Goal: Task Accomplishment & Management: Manage account settings

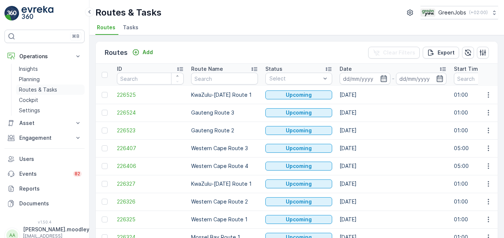
drag, startPoint x: 0, startPoint y: 0, endPoint x: 41, endPoint y: 87, distance: 96.5
click at [39, 88] on p "Routes & Tasks" at bounding box center [38, 89] width 38 height 7
click at [351, 75] on input at bounding box center [365, 79] width 51 height 12
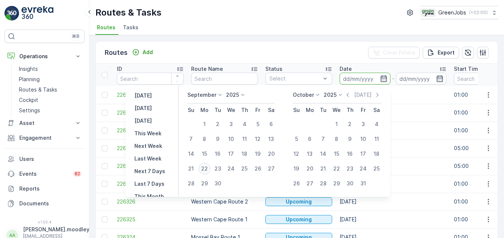
click at [207, 166] on div "22" at bounding box center [205, 169] width 12 height 12
type input "[DATE]"
click at [207, 166] on div "22" at bounding box center [205, 169] width 12 height 12
type input "[DATE]"
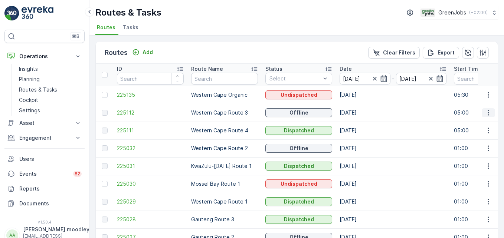
click at [489, 113] on icon "button" at bounding box center [488, 112] width 7 height 7
click at [346, 78] on input "[DATE]" at bounding box center [365, 79] width 51 height 12
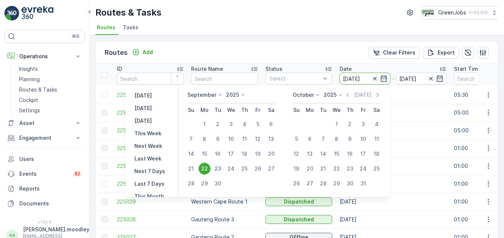
click at [221, 167] on div "23" at bounding box center [218, 169] width 12 height 12
type input "[DATE]"
click at [221, 167] on div "23" at bounding box center [218, 169] width 12 height 12
type input "[DATE]"
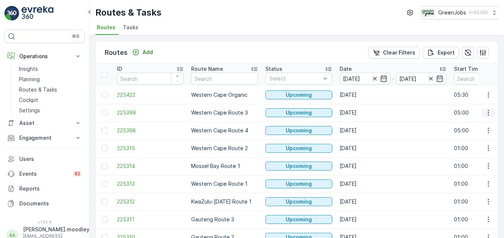
click at [486, 112] on icon "button" at bounding box center [488, 112] width 7 height 7
click at [476, 124] on span "See More Details" at bounding box center [471, 123] width 43 height 7
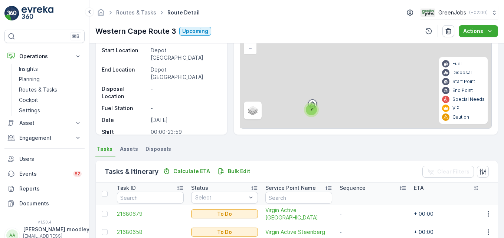
scroll to position [190, 0]
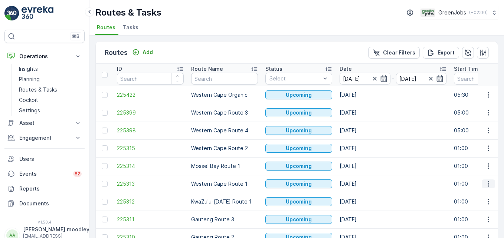
click at [487, 185] on icon "button" at bounding box center [488, 183] width 7 height 7
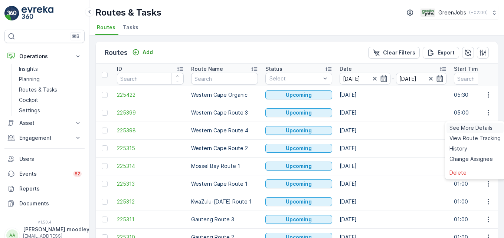
click at [477, 126] on span "See More Details" at bounding box center [471, 127] width 43 height 7
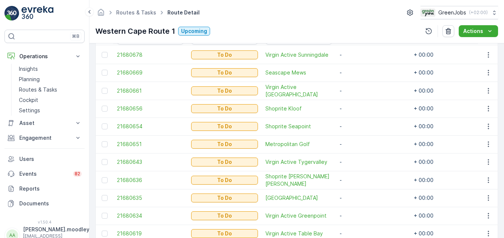
scroll to position [223, 0]
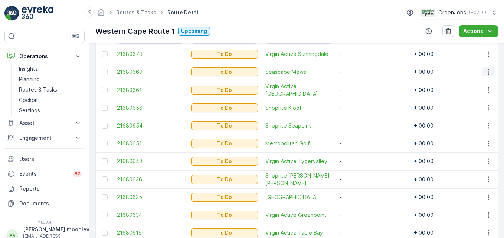
click at [485, 72] on icon "button" at bounding box center [488, 71] width 7 height 7
click at [479, 103] on span "Change Route" at bounding box center [469, 103] width 36 height 7
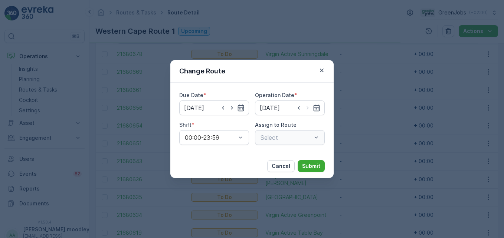
type input "[DATE]"
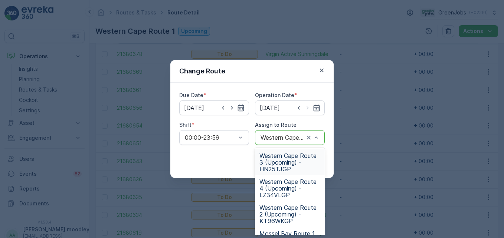
click at [271, 163] on span "Western Cape Route 3 (Upcoming) - HN25TJGP" at bounding box center [289, 163] width 61 height 20
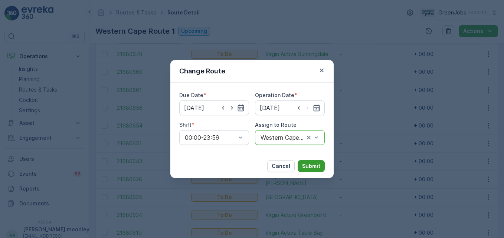
click at [315, 161] on button "Submit" at bounding box center [311, 166] width 27 height 12
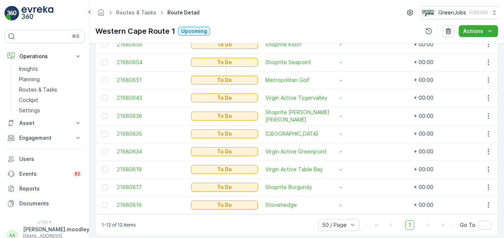
scroll to position [279, 0]
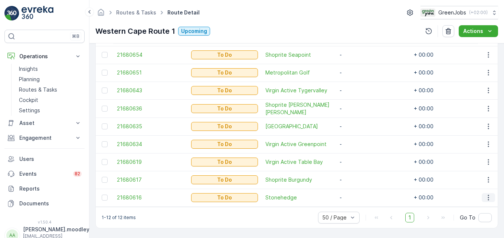
click at [485, 194] on icon "button" at bounding box center [488, 197] width 7 height 7
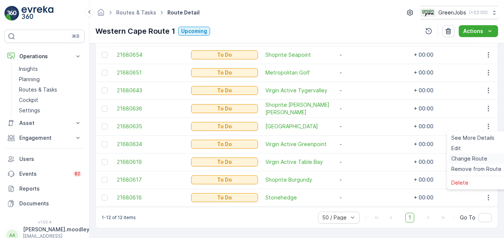
click at [472, 160] on span "Change Route" at bounding box center [469, 158] width 36 height 7
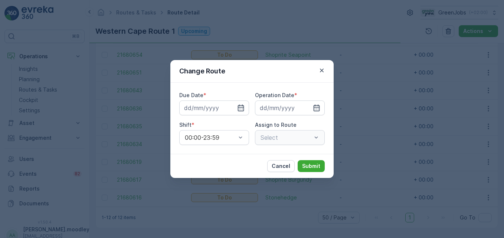
type input "[DATE]"
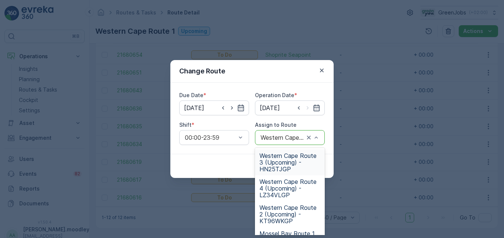
click at [277, 161] on span "Western Cape Route 3 (Upcoming) - HN25TJGP" at bounding box center [289, 163] width 61 height 20
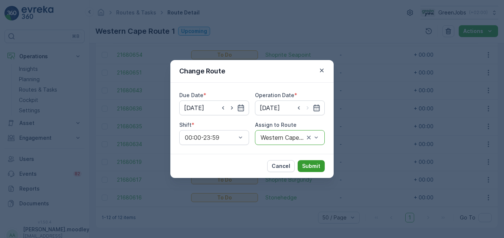
click at [316, 163] on p "Submit" at bounding box center [311, 166] width 18 height 7
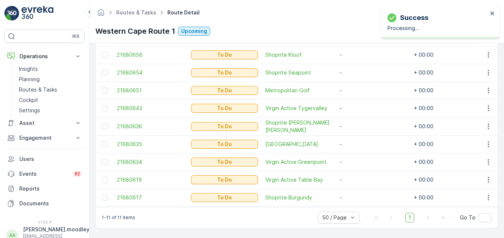
scroll to position [261, 0]
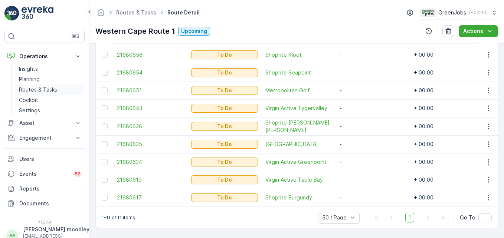
click at [55, 89] on p "Routes & Tasks" at bounding box center [38, 89] width 38 height 7
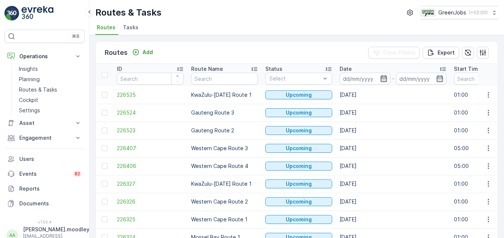
click at [383, 78] on icon "button" at bounding box center [384, 78] width 6 height 7
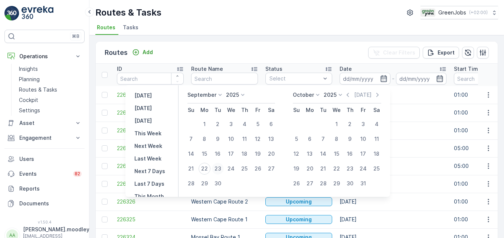
click at [221, 169] on div "23" at bounding box center [218, 169] width 12 height 12
type input "[DATE]"
click at [221, 169] on div "23" at bounding box center [218, 169] width 12 height 12
type input "[DATE]"
click at [352, 167] on div "23" at bounding box center [350, 169] width 12 height 12
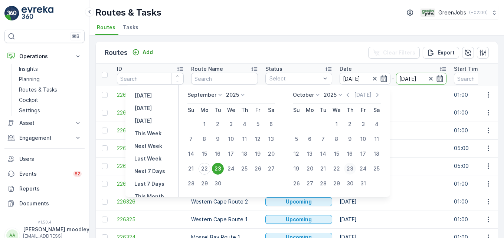
type input "[DATE]"
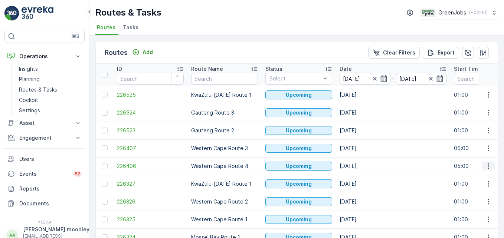
click at [488, 167] on icon "button" at bounding box center [488, 167] width 1 height 6
click at [464, 179] on span "See More Details" at bounding box center [471, 177] width 43 height 7
click at [487, 168] on icon "button" at bounding box center [488, 166] width 7 height 7
click at [477, 176] on span "See More Details" at bounding box center [471, 177] width 43 height 7
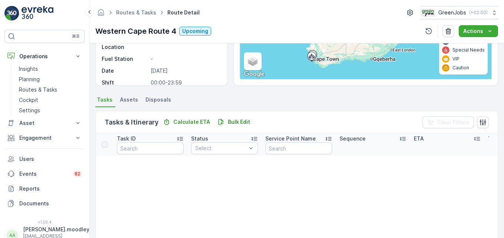
scroll to position [74, 0]
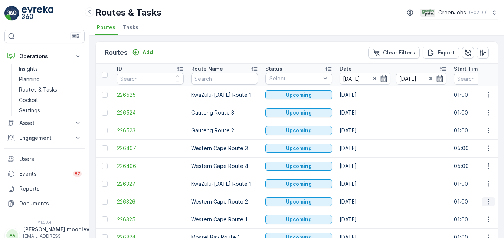
click at [486, 203] on icon "button" at bounding box center [488, 201] width 7 height 7
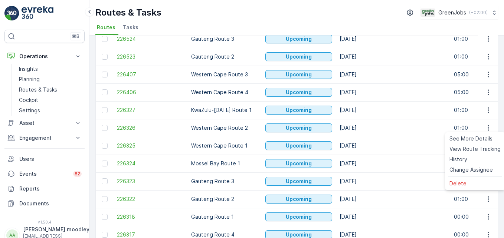
scroll to position [74, 0]
click at [485, 90] on icon "button" at bounding box center [488, 91] width 7 height 7
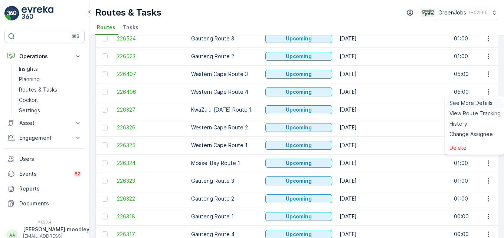
click at [481, 102] on span "See More Details" at bounding box center [471, 102] width 43 height 7
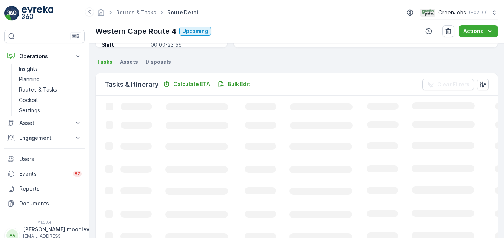
scroll to position [186, 0]
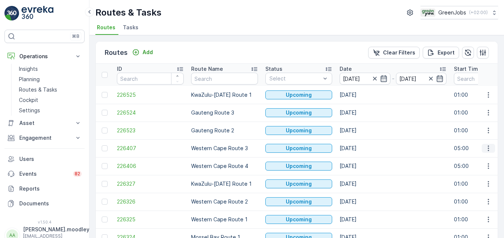
click at [488, 149] on icon "button" at bounding box center [488, 148] width 7 height 7
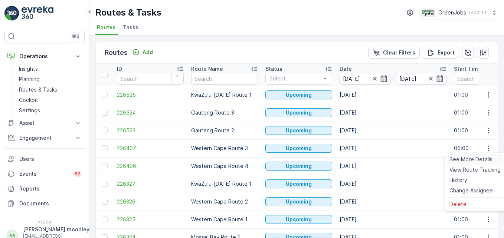
click at [481, 159] on span "See More Details" at bounding box center [471, 159] width 43 height 7
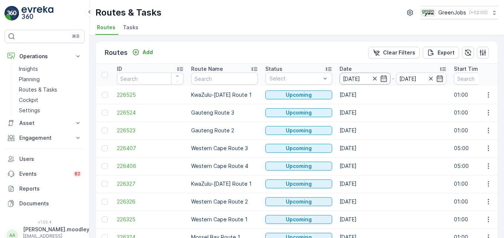
click at [362, 76] on input "[DATE]" at bounding box center [365, 79] width 51 height 12
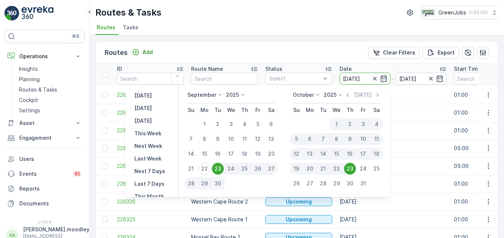
click at [218, 165] on div "23" at bounding box center [218, 169] width 12 height 12
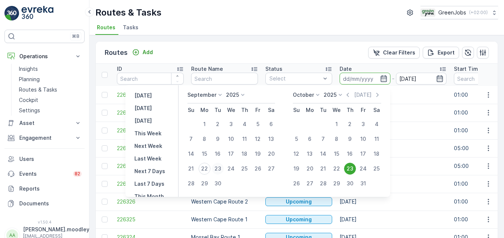
click at [218, 165] on div "23" at bounding box center [218, 169] width 12 height 12
type input "[DATE]"
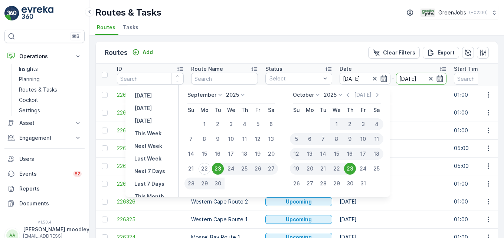
click at [218, 165] on div "23" at bounding box center [218, 169] width 12 height 12
type input "[DATE]"
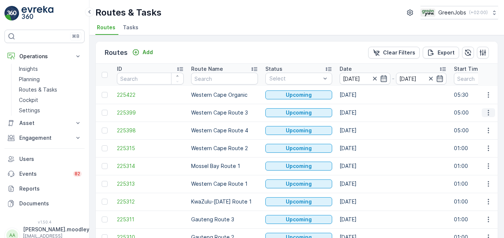
click at [485, 111] on icon "button" at bounding box center [488, 112] width 7 height 7
click at [471, 123] on span "See More Details" at bounding box center [471, 123] width 43 height 7
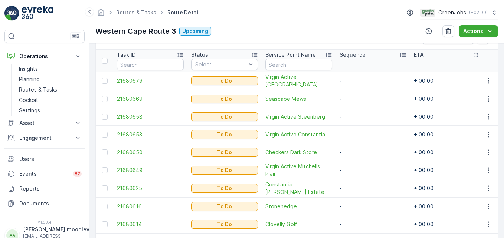
scroll to position [223, 0]
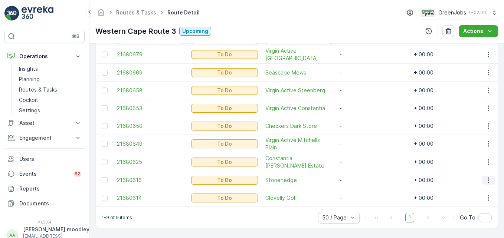
click at [486, 179] on icon "button" at bounding box center [488, 180] width 7 height 7
click at [474, 143] on span "Change Route" at bounding box center [469, 143] width 36 height 7
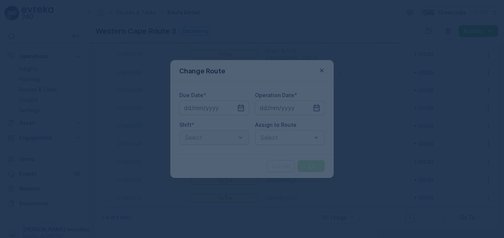
type input "[DATE]"
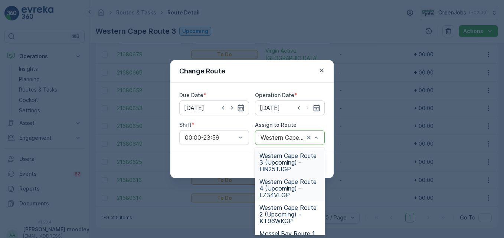
click at [290, 184] on span "Western Cape Route 4 (Upcoming) - LZ34VLGP" at bounding box center [289, 189] width 61 height 20
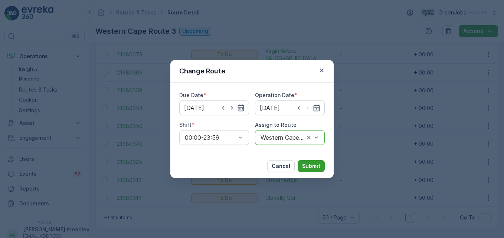
click at [317, 169] on p "Submit" at bounding box center [311, 166] width 18 height 7
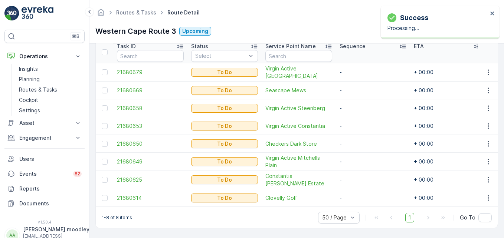
scroll to position [208, 0]
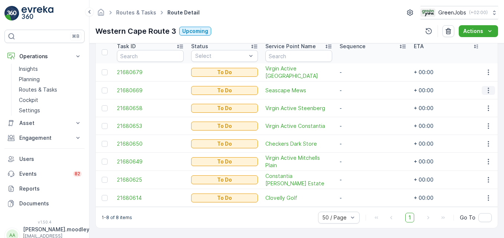
click at [482, 87] on button "button" at bounding box center [488, 90] width 13 height 9
click at [486, 88] on icon "button" at bounding box center [488, 90] width 7 height 7
click at [477, 118] on span "Change Route" at bounding box center [469, 118] width 36 height 7
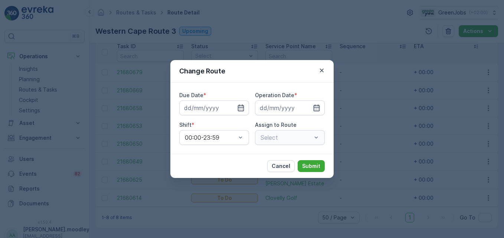
type input "[DATE]"
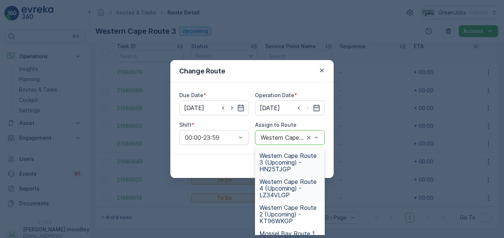
click at [286, 189] on span "Western Cape Route 4 (Upcoming) - LZ34VLGP" at bounding box center [289, 189] width 61 height 20
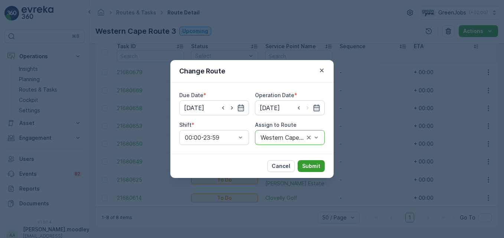
click at [311, 167] on p "Submit" at bounding box center [311, 166] width 18 height 7
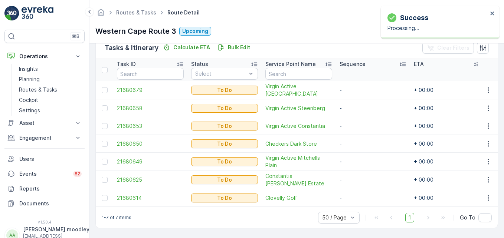
scroll to position [190, 0]
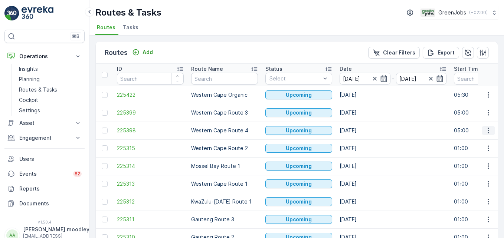
click at [488, 130] on icon "button" at bounding box center [488, 131] width 1 height 6
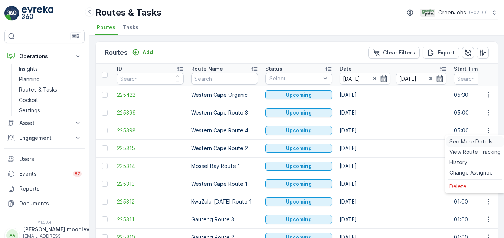
click at [483, 142] on span "See More Details" at bounding box center [471, 141] width 43 height 7
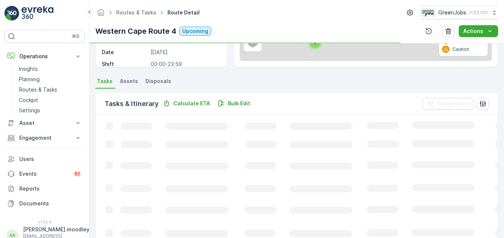
scroll to position [145, 0]
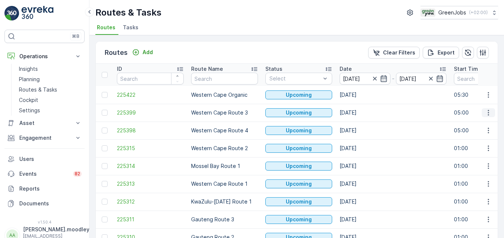
click at [485, 115] on icon "button" at bounding box center [488, 112] width 7 height 7
click at [465, 122] on span "See More Details" at bounding box center [471, 123] width 43 height 7
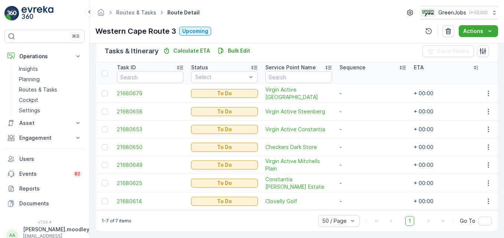
scroll to position [190, 0]
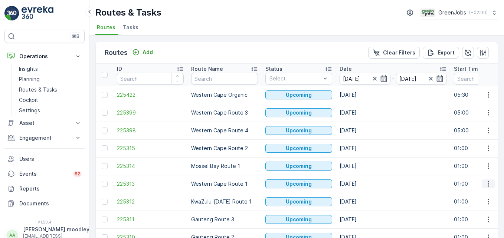
click at [485, 185] on icon "button" at bounding box center [488, 183] width 7 height 7
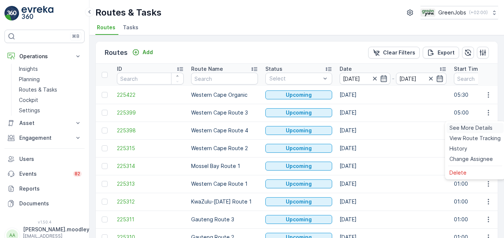
click at [469, 127] on span "See More Details" at bounding box center [471, 127] width 43 height 7
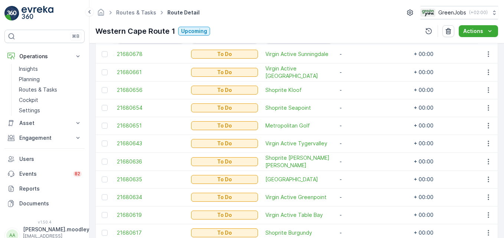
scroll to position [260, 0]
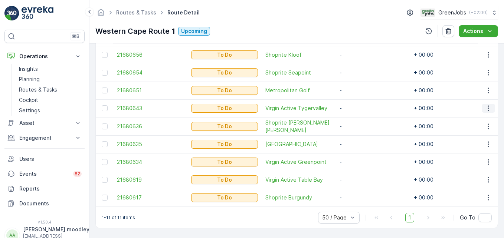
click at [485, 105] on icon "button" at bounding box center [488, 108] width 7 height 7
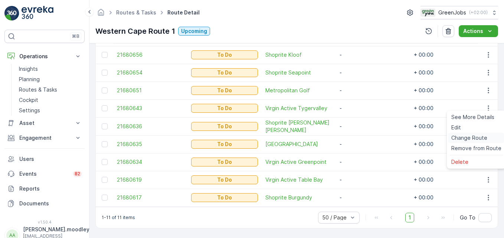
click at [473, 137] on span "Change Route" at bounding box center [469, 137] width 36 height 7
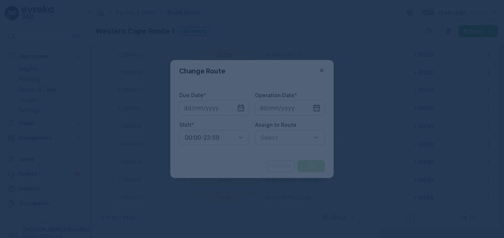
type input "[DATE]"
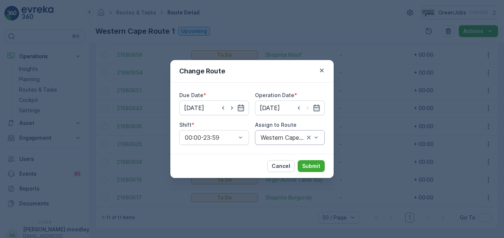
click at [320, 138] on div "Western Cape Route 1 (Upcoming) - JC56NFGP" at bounding box center [290, 137] width 70 height 15
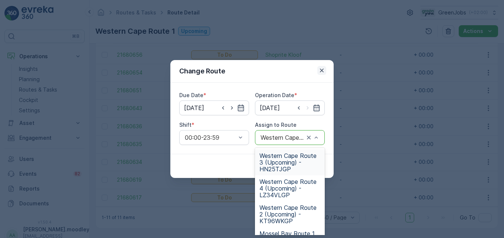
click at [323, 69] on icon "button" at bounding box center [322, 71] width 4 height 4
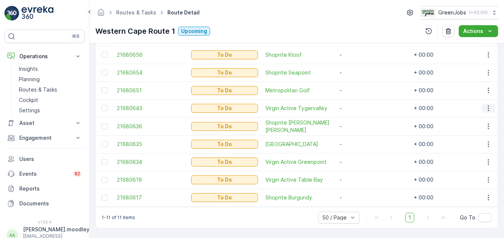
click at [486, 106] on icon "button" at bounding box center [488, 108] width 7 height 7
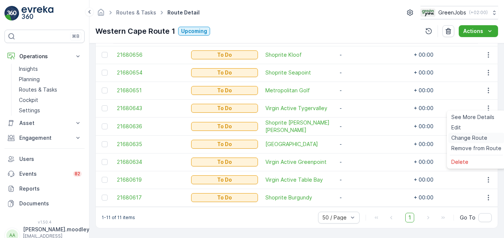
click at [474, 137] on span "Change Route" at bounding box center [469, 137] width 36 height 7
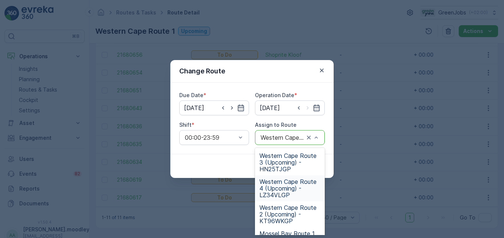
click at [288, 192] on span "Western Cape Route 4 (Upcoming) - LZ34VLGP" at bounding box center [289, 189] width 61 height 20
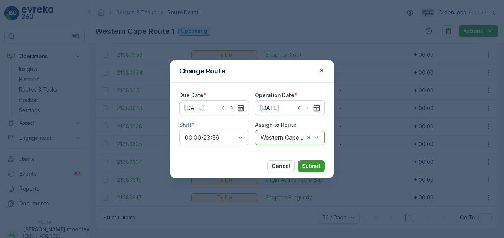
click at [322, 165] on button "Submit" at bounding box center [311, 166] width 27 height 12
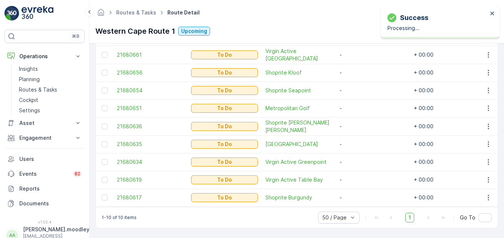
scroll to position [243, 0]
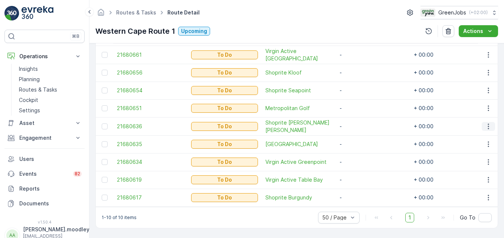
click at [488, 124] on icon "button" at bounding box center [488, 127] width 1 height 6
click at [480, 156] on span "Change Route" at bounding box center [469, 154] width 36 height 7
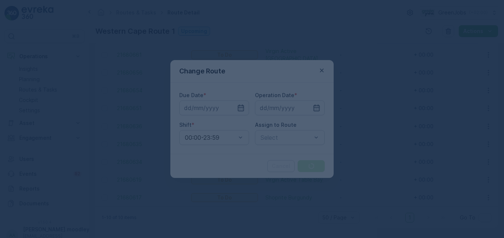
type input "[DATE]"
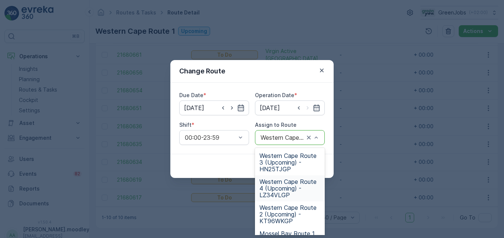
click at [287, 187] on span "Western Cape Route 4 (Upcoming) - LZ34VLGP" at bounding box center [289, 189] width 61 height 20
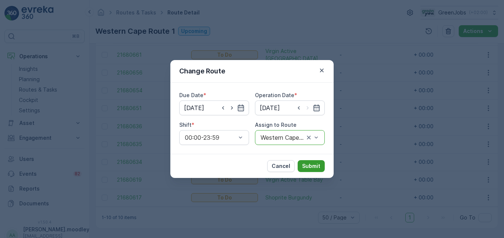
click at [321, 167] on button "Submit" at bounding box center [311, 166] width 27 height 12
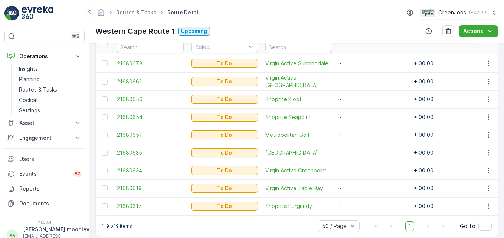
scroll to position [225, 0]
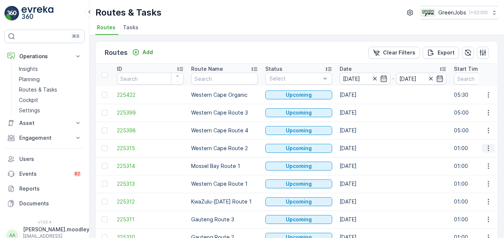
click at [486, 147] on icon "button" at bounding box center [488, 148] width 7 height 7
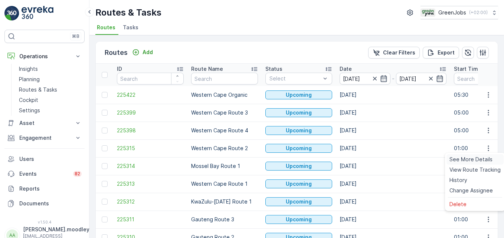
click at [485, 159] on span "See More Details" at bounding box center [471, 159] width 43 height 7
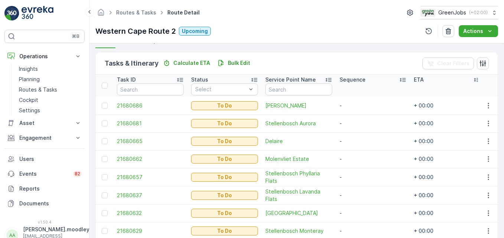
scroll to position [208, 0]
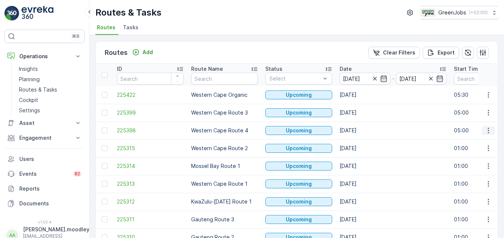
click at [483, 130] on button "button" at bounding box center [488, 130] width 13 height 9
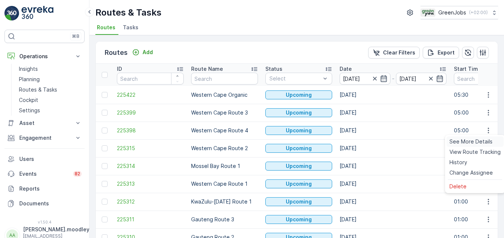
click at [467, 140] on span "See More Details" at bounding box center [471, 141] width 43 height 7
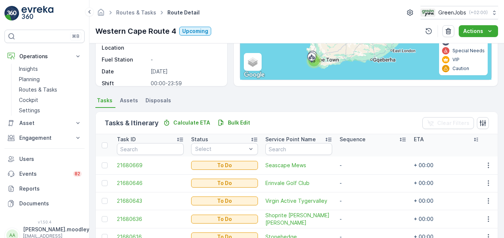
scroll to position [148, 0]
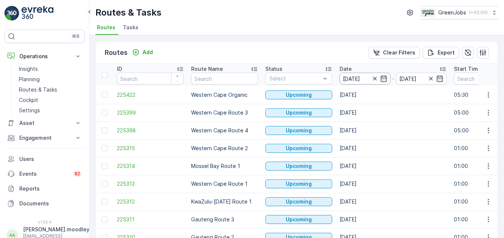
click at [359, 76] on input "[DATE]" at bounding box center [365, 79] width 51 height 12
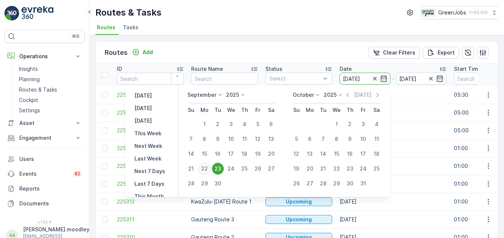
click at [204, 166] on div "22" at bounding box center [205, 169] width 12 height 12
type input "[DATE]"
click at [204, 166] on div "22" at bounding box center [205, 169] width 12 height 12
type input "[DATE]"
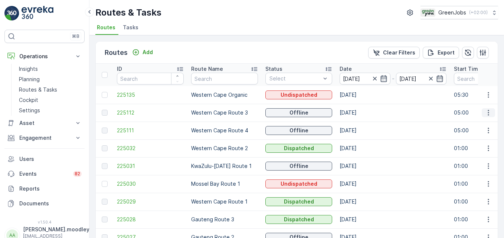
click at [485, 112] on icon "button" at bounding box center [488, 112] width 7 height 7
click at [481, 124] on span "See More Details" at bounding box center [471, 123] width 43 height 7
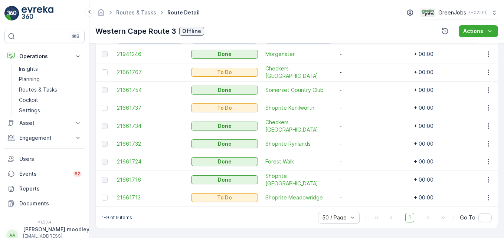
scroll to position [226, 0]
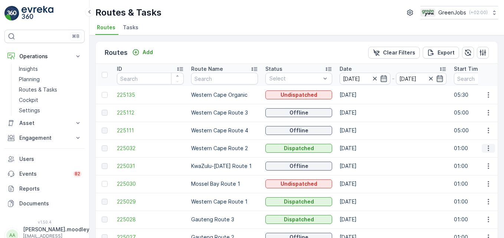
click at [485, 149] on icon "button" at bounding box center [488, 148] width 7 height 7
click at [471, 157] on span "See More Details" at bounding box center [471, 159] width 43 height 7
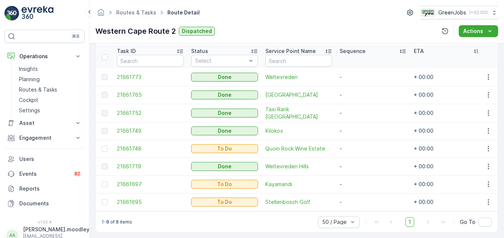
scroll to position [208, 0]
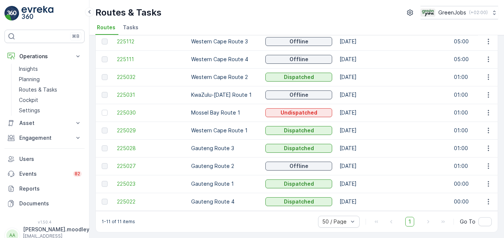
scroll to position [74, 0]
click at [488, 129] on icon "button" at bounding box center [488, 130] width 7 height 7
click at [480, 136] on span "See More Details" at bounding box center [471, 138] width 43 height 7
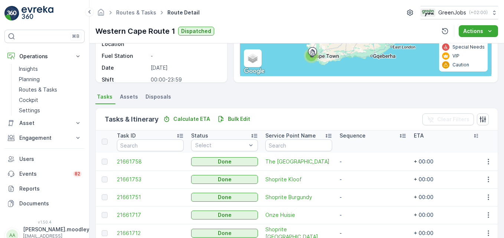
scroll to position [111, 0]
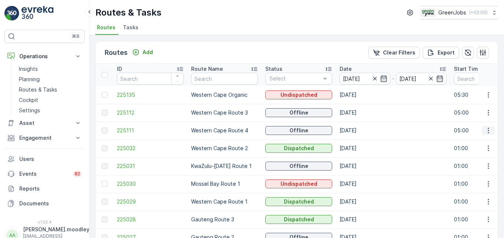
click at [488, 131] on icon "button" at bounding box center [488, 130] width 7 height 7
click at [479, 138] on span "See More Details" at bounding box center [471, 141] width 43 height 7
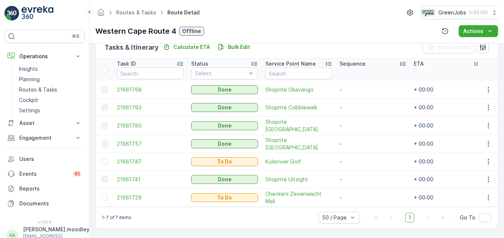
scroll to position [190, 0]
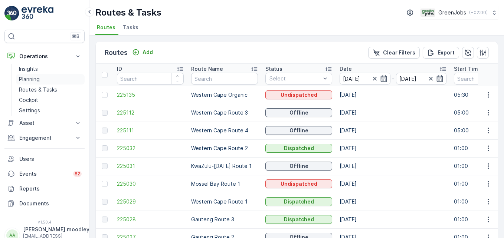
click at [32, 79] on p "Planning" at bounding box center [29, 79] width 21 height 7
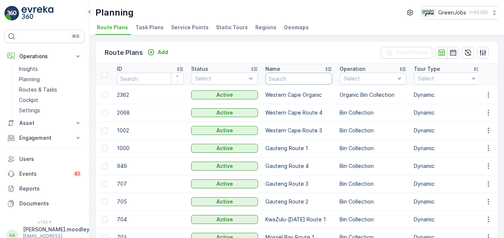
click at [277, 81] on input "text" at bounding box center [298, 79] width 67 height 12
type input "grand foods"
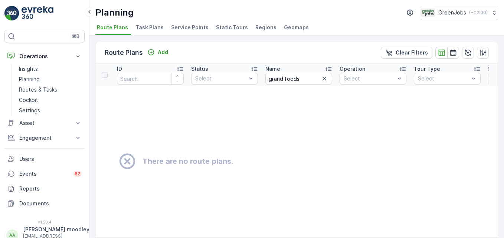
click at [203, 27] on span "Service Points" at bounding box center [189, 27] width 37 height 7
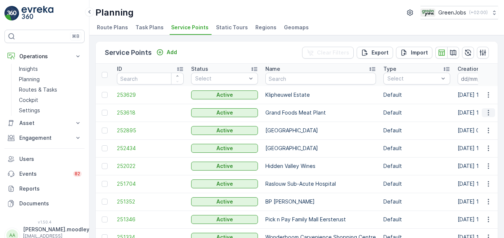
click at [489, 112] on icon "button" at bounding box center [488, 112] width 7 height 7
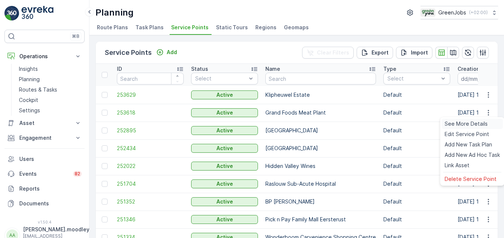
click at [482, 124] on span "See More Details" at bounding box center [466, 123] width 43 height 7
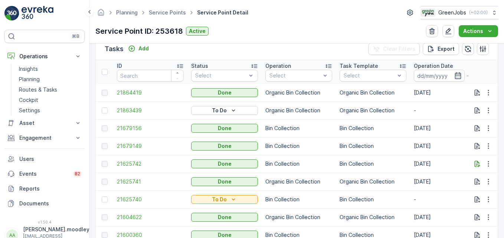
scroll to position [260, 0]
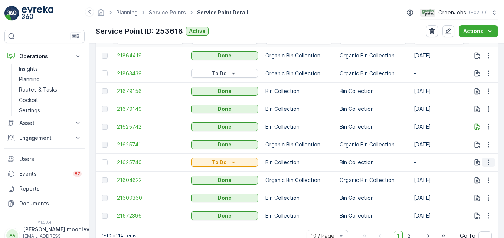
click at [487, 161] on icon "button" at bounding box center [488, 162] width 7 height 7
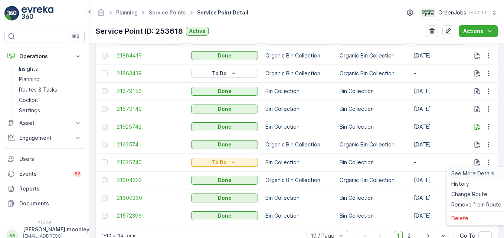
click at [472, 173] on span "See More Details" at bounding box center [472, 173] width 43 height 7
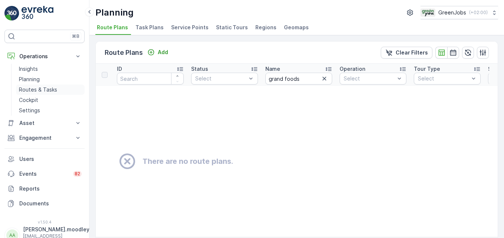
drag, startPoint x: 44, startPoint y: 90, endPoint x: 63, endPoint y: 91, distance: 19.3
click at [44, 90] on p "Routes & Tasks" at bounding box center [38, 89] width 38 height 7
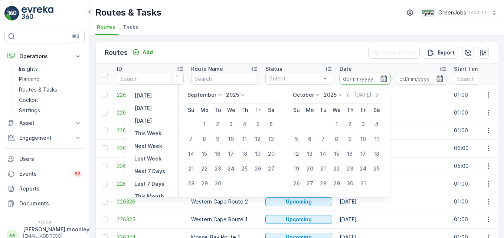
click at [234, 169] on div "24" at bounding box center [231, 169] width 12 height 12
type input "[DATE]"
click at [234, 169] on div "24" at bounding box center [231, 169] width 12 height 12
type input "[DATE]"
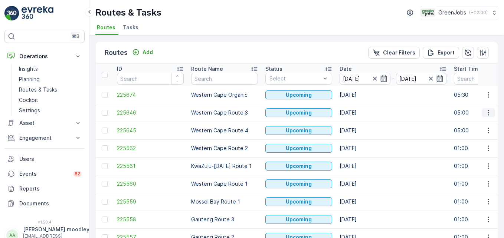
click at [487, 117] on button "button" at bounding box center [488, 112] width 13 height 9
click at [479, 127] on span "See More Details" at bounding box center [471, 123] width 43 height 7
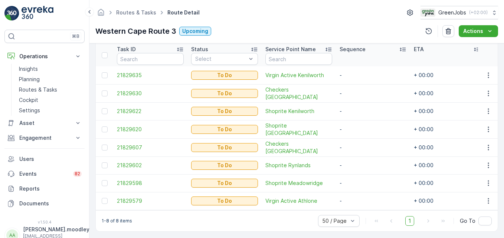
scroll to position [208, 0]
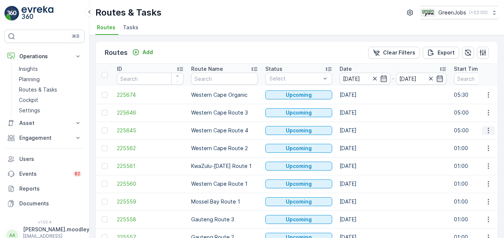
click at [485, 129] on icon "button" at bounding box center [488, 130] width 7 height 7
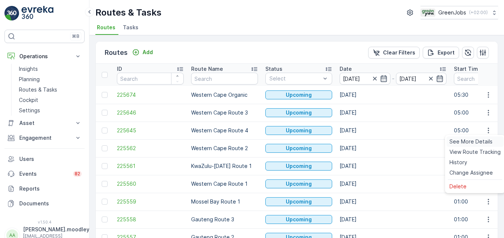
click at [479, 140] on span "See More Details" at bounding box center [471, 141] width 43 height 7
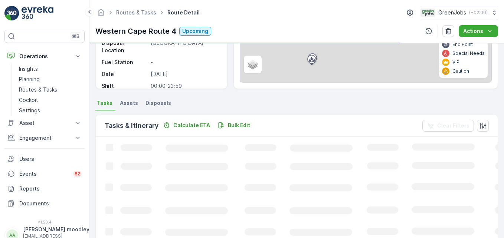
scroll to position [111, 0]
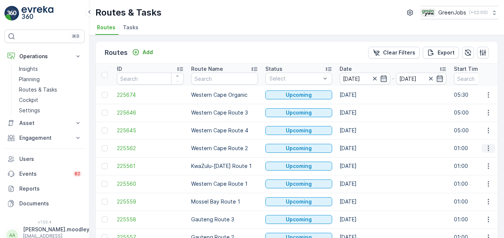
click at [488, 149] on icon "button" at bounding box center [488, 148] width 7 height 7
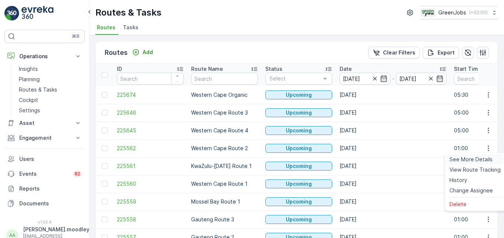
click at [484, 161] on span "See More Details" at bounding box center [471, 159] width 43 height 7
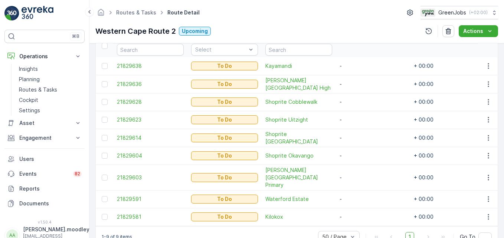
scroll to position [223, 0]
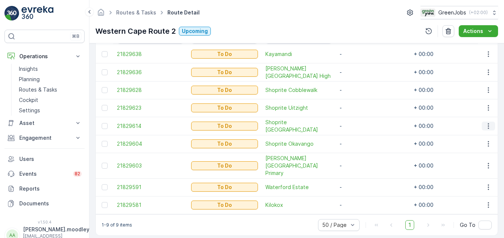
click at [485, 127] on icon "button" at bounding box center [488, 126] width 7 height 7
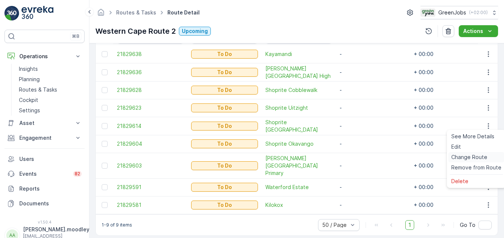
click at [478, 155] on span "Change Route" at bounding box center [469, 157] width 36 height 7
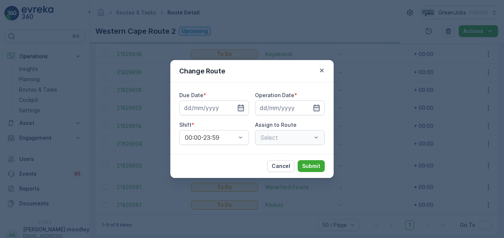
type input "[DATE]"
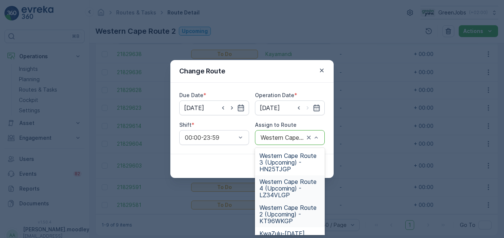
click at [282, 191] on span "Western Cape Route 4 (Upcoming) - LZ34VLGP" at bounding box center [289, 189] width 61 height 20
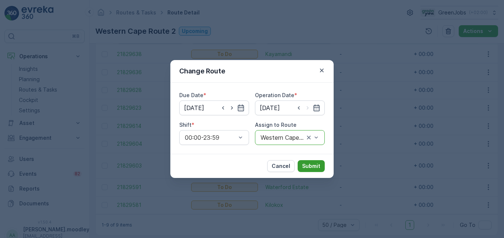
click at [315, 166] on p "Submit" at bounding box center [311, 166] width 18 height 7
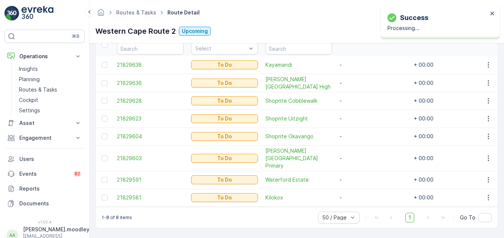
scroll to position [208, 0]
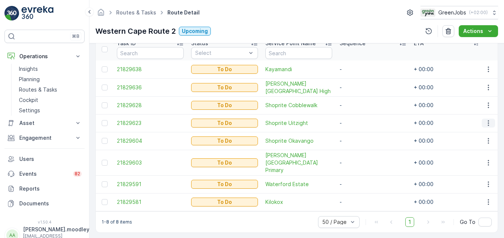
click at [486, 123] on icon "button" at bounding box center [488, 123] width 7 height 7
click at [474, 154] on span "Change Route" at bounding box center [469, 154] width 36 height 7
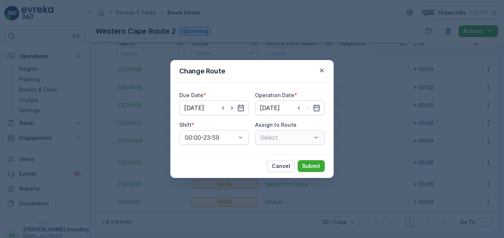
type input "[DATE]"
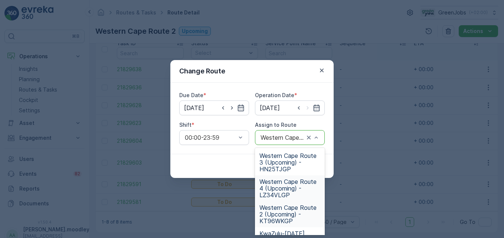
click at [289, 186] on span "Western Cape Route 4 (Upcoming) - LZ34VLGP" at bounding box center [289, 189] width 61 height 20
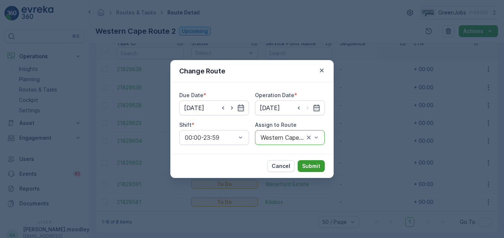
click at [308, 167] on p "Submit" at bounding box center [311, 166] width 18 height 7
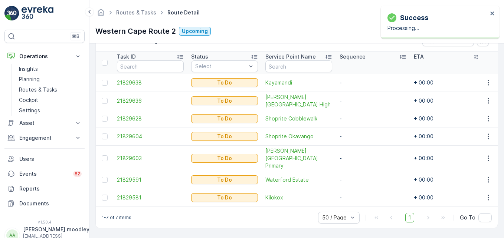
scroll to position [190, 0]
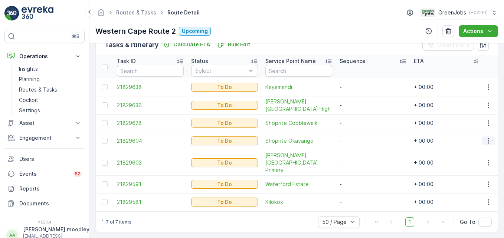
click at [485, 140] on icon "button" at bounding box center [488, 140] width 7 height 7
click at [472, 171] on span "Change Route" at bounding box center [469, 172] width 36 height 7
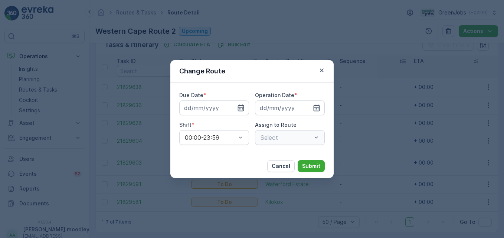
type input "[DATE]"
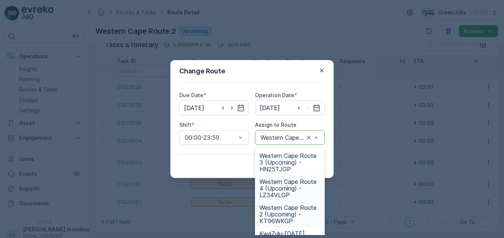
click at [279, 192] on span "Western Cape Route 4 (Upcoming) - LZ34VLGP" at bounding box center [289, 189] width 61 height 20
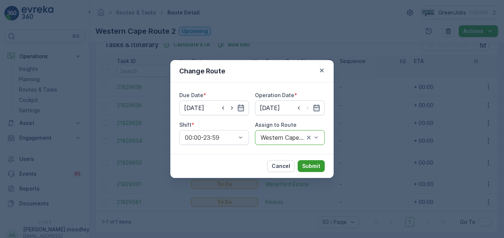
click at [307, 170] on p "Submit" at bounding box center [311, 166] width 18 height 7
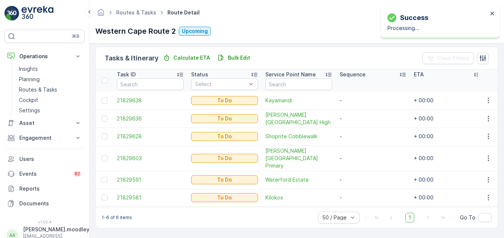
scroll to position [172, 0]
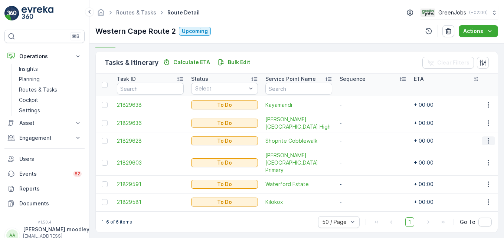
click at [482, 141] on button "button" at bounding box center [488, 141] width 13 height 9
click at [476, 171] on span "Change Route" at bounding box center [469, 172] width 36 height 7
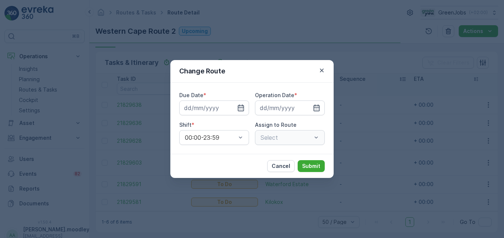
type input "[DATE]"
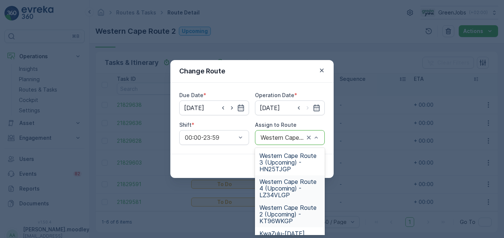
click at [285, 188] on span "Western Cape Route 4 (Upcoming) - LZ34VLGP" at bounding box center [289, 189] width 61 height 20
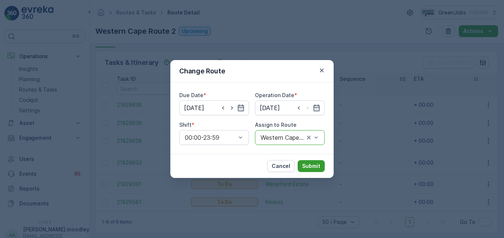
click at [312, 169] on p "Submit" at bounding box center [311, 166] width 18 height 7
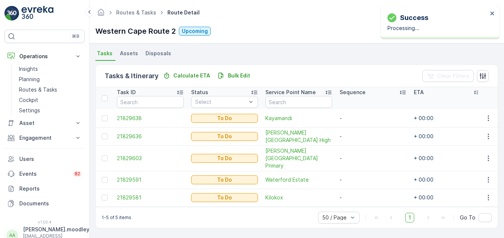
scroll to position [154, 0]
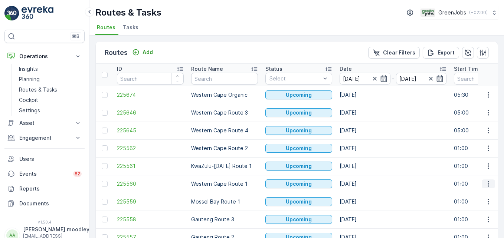
click at [487, 185] on icon "button" at bounding box center [488, 183] width 7 height 7
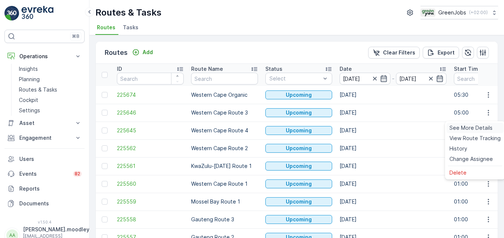
click at [474, 127] on span "See More Details" at bounding box center [471, 127] width 43 height 7
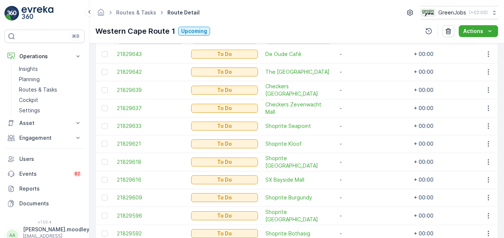
scroll to position [261, 0]
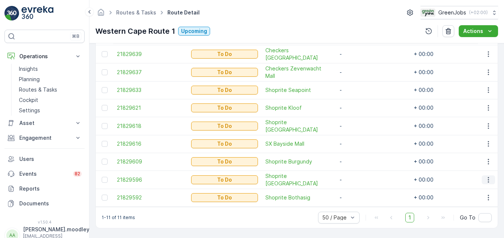
click at [485, 176] on icon "button" at bounding box center [488, 179] width 7 height 7
click at [471, 139] on span "Change Route" at bounding box center [469, 140] width 36 height 7
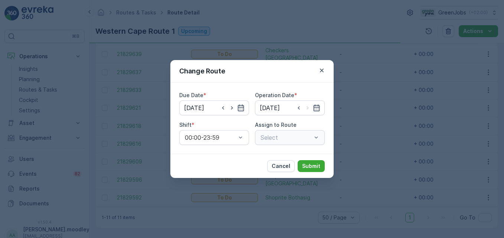
type input "[DATE]"
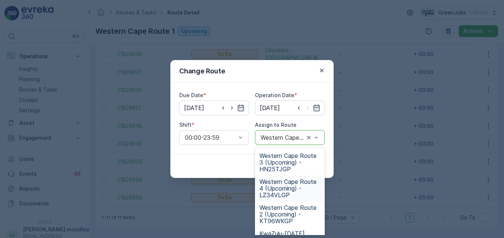
click at [285, 191] on span "Western Cape Route 4 (Upcoming) - LZ34VLGP" at bounding box center [289, 189] width 61 height 20
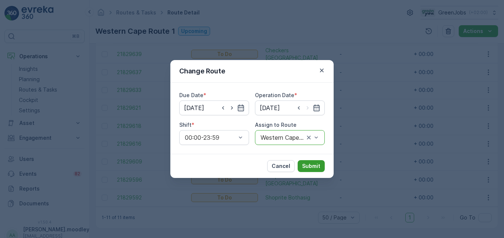
click at [316, 165] on p "Submit" at bounding box center [311, 166] width 18 height 7
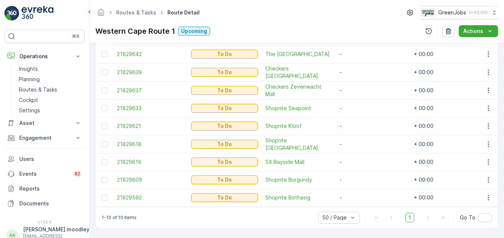
scroll to position [206, 0]
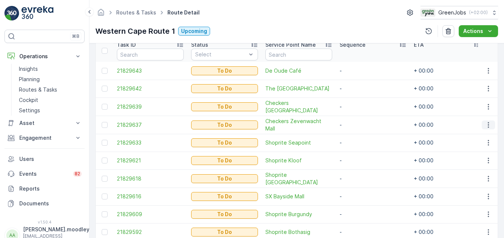
click at [486, 124] on icon "button" at bounding box center [488, 124] width 7 height 7
click at [475, 157] on span "Change Route" at bounding box center [469, 156] width 36 height 7
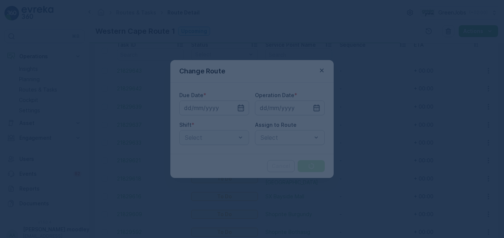
type input "[DATE]"
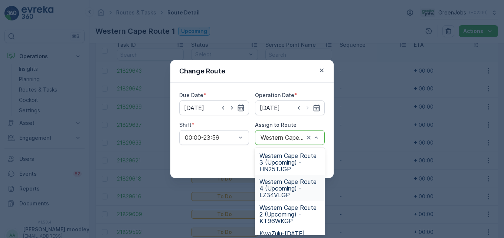
click at [282, 191] on span "Western Cape Route 4 (Upcoming) - LZ34VLGP" at bounding box center [289, 189] width 61 height 20
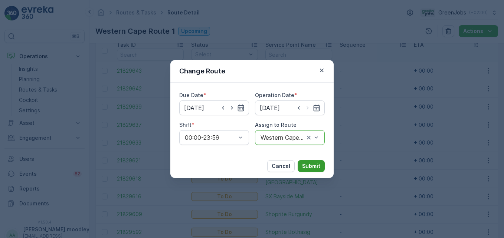
click at [313, 168] on p "Submit" at bounding box center [311, 166] width 18 height 7
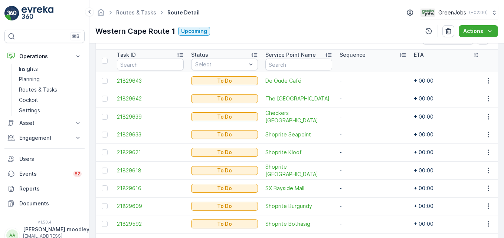
scroll to position [151, 0]
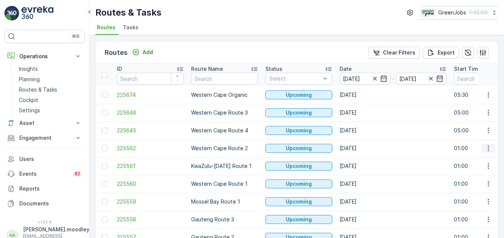
click at [488, 146] on icon "button" at bounding box center [488, 149] width 1 height 6
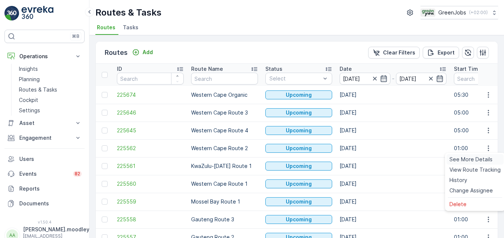
click at [479, 159] on span "See More Details" at bounding box center [471, 159] width 43 height 7
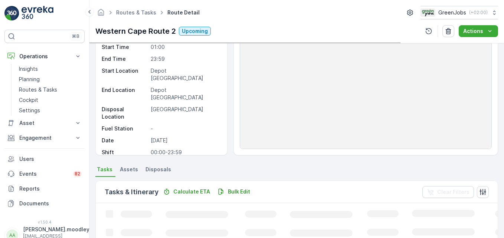
scroll to position [148, 0]
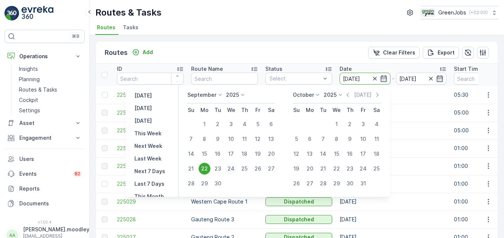
click at [233, 167] on div "24" at bounding box center [231, 169] width 12 height 12
type input "[DATE]"
click at [233, 167] on div "24" at bounding box center [231, 169] width 12 height 12
type input "[DATE]"
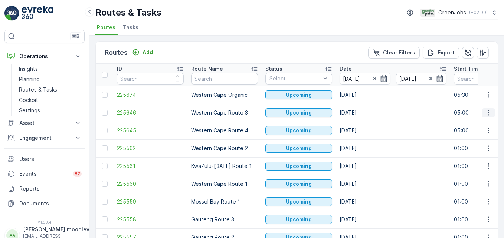
click at [485, 111] on icon "button" at bounding box center [488, 112] width 7 height 7
click at [481, 122] on span "See More Details" at bounding box center [471, 123] width 43 height 7
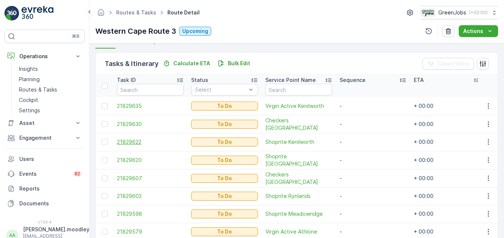
scroll to position [208, 0]
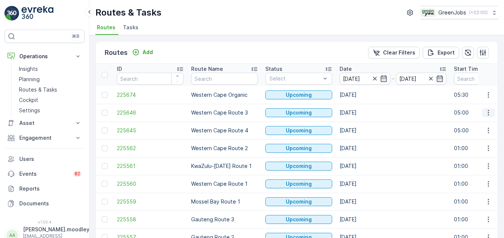
click at [485, 112] on icon "button" at bounding box center [488, 112] width 7 height 7
click at [485, 125] on span "See More Details" at bounding box center [471, 123] width 43 height 7
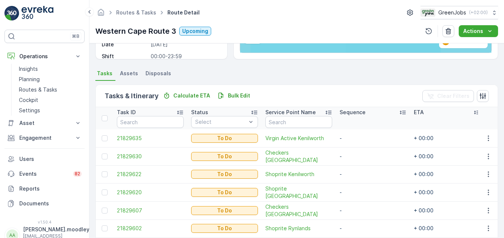
scroll to position [186, 0]
